Goal: Check status: Check status

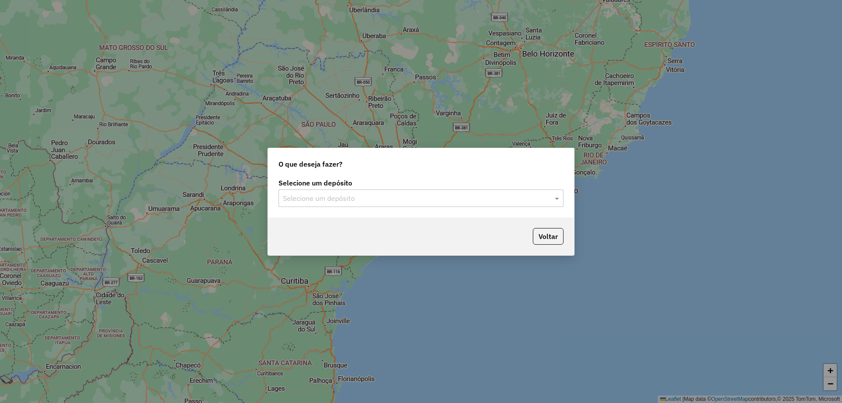
click at [399, 199] on input "text" at bounding box center [412, 198] width 259 height 11
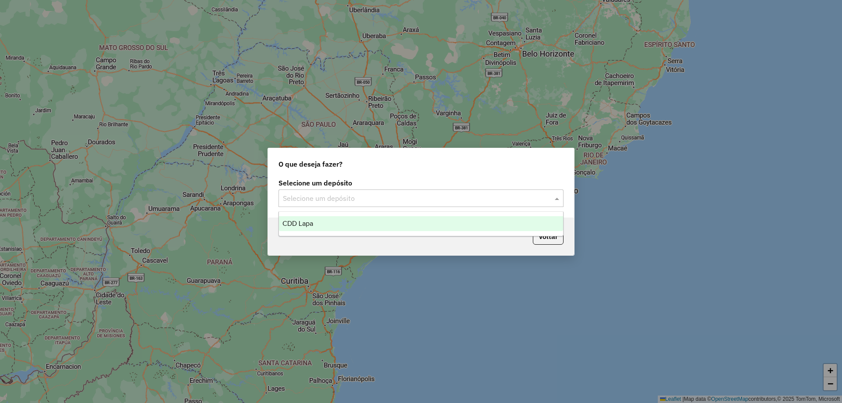
click at [332, 231] on div "CDD Lapa" at bounding box center [421, 223] width 284 height 15
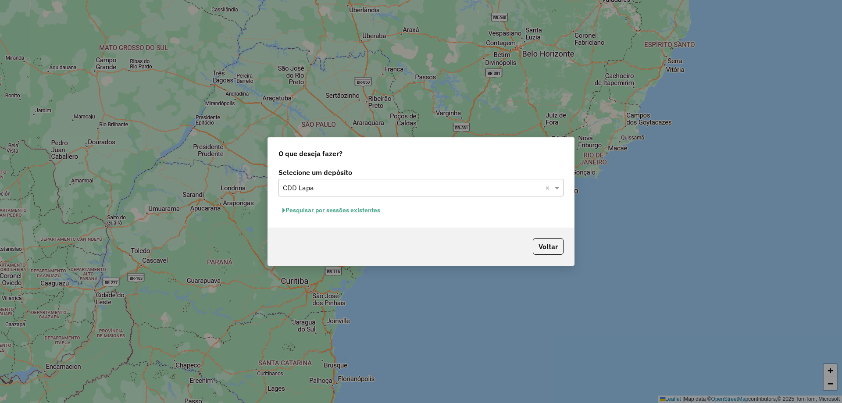
click at [335, 212] on button "Pesquisar por sessões existentes" at bounding box center [332, 211] width 106 height 14
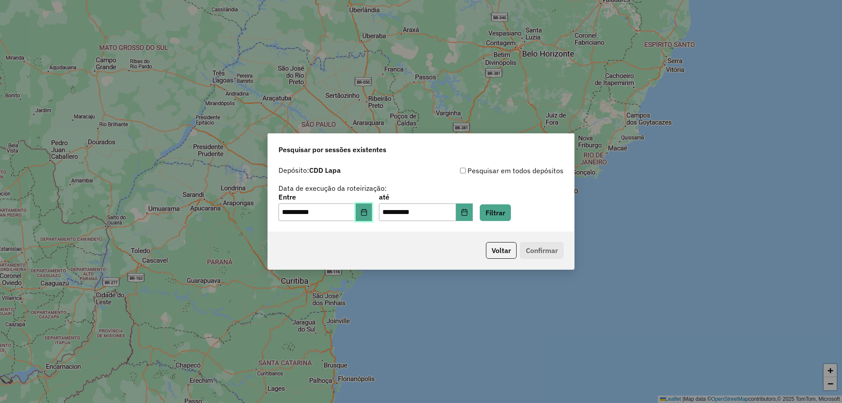
click at [367, 218] on button "Choose Date" at bounding box center [364, 213] width 17 height 18
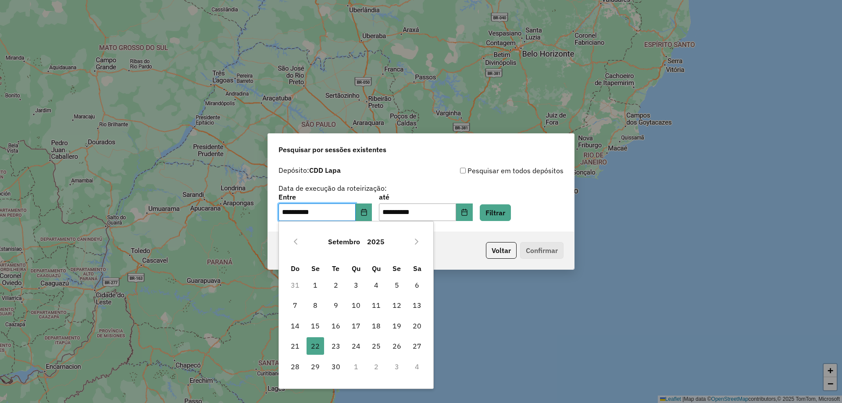
drag, startPoint x: 418, startPoint y: 327, endPoint x: 475, endPoint y: 209, distance: 130.8
click at [418, 327] on span "20" at bounding box center [417, 326] width 18 height 18
type input "**********"
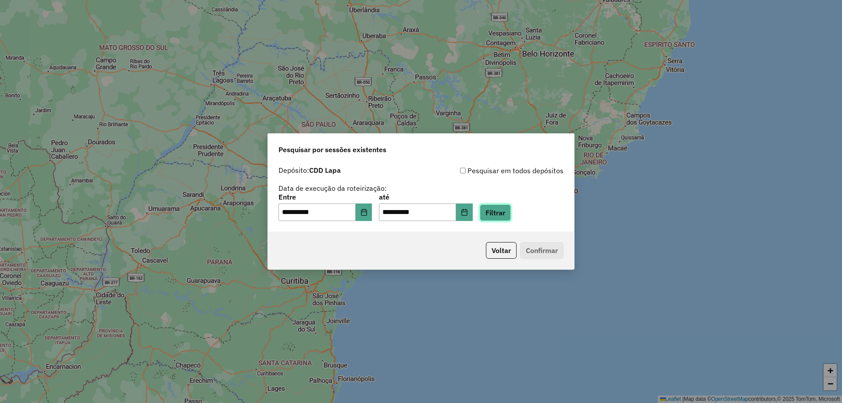
drag, startPoint x: 507, startPoint y: 206, endPoint x: 480, endPoint y: 206, distance: 26.8
click at [504, 206] on button "Filtrar" at bounding box center [495, 212] width 31 height 17
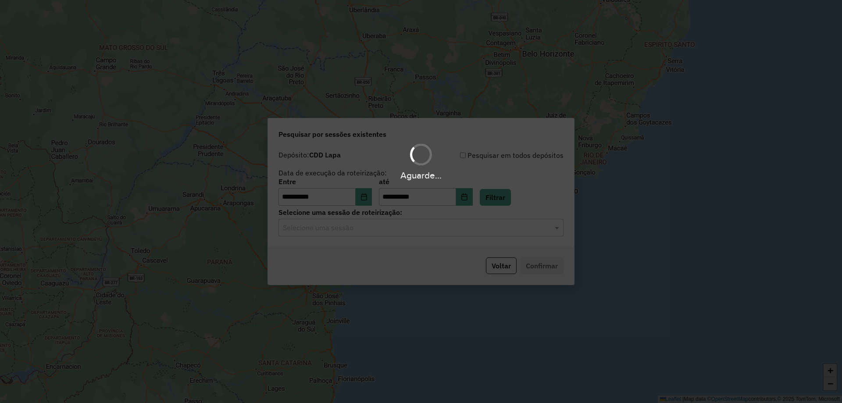
click at [372, 231] on input "text" at bounding box center [412, 228] width 259 height 11
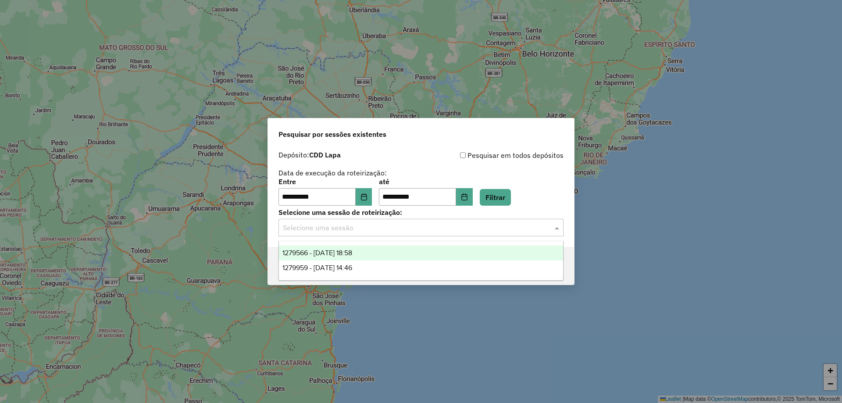
click at [342, 254] on span "1279566 - [DATE] 18:58" at bounding box center [317, 252] width 70 height 7
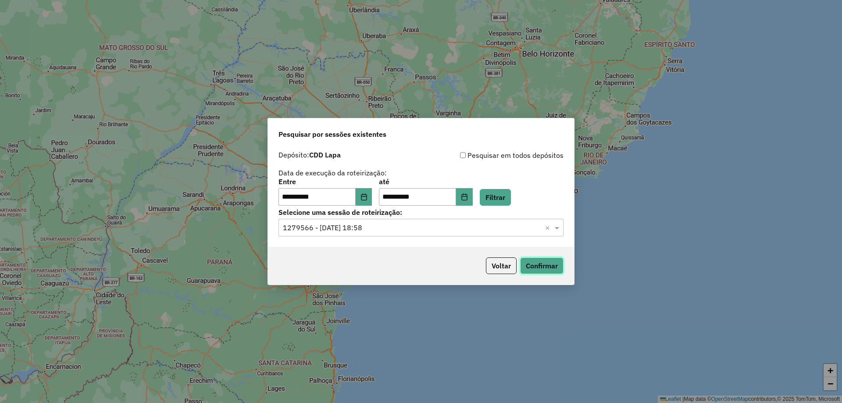
click at [527, 269] on button "Confirmar" at bounding box center [541, 265] width 43 height 17
